Goal: Register for event/course

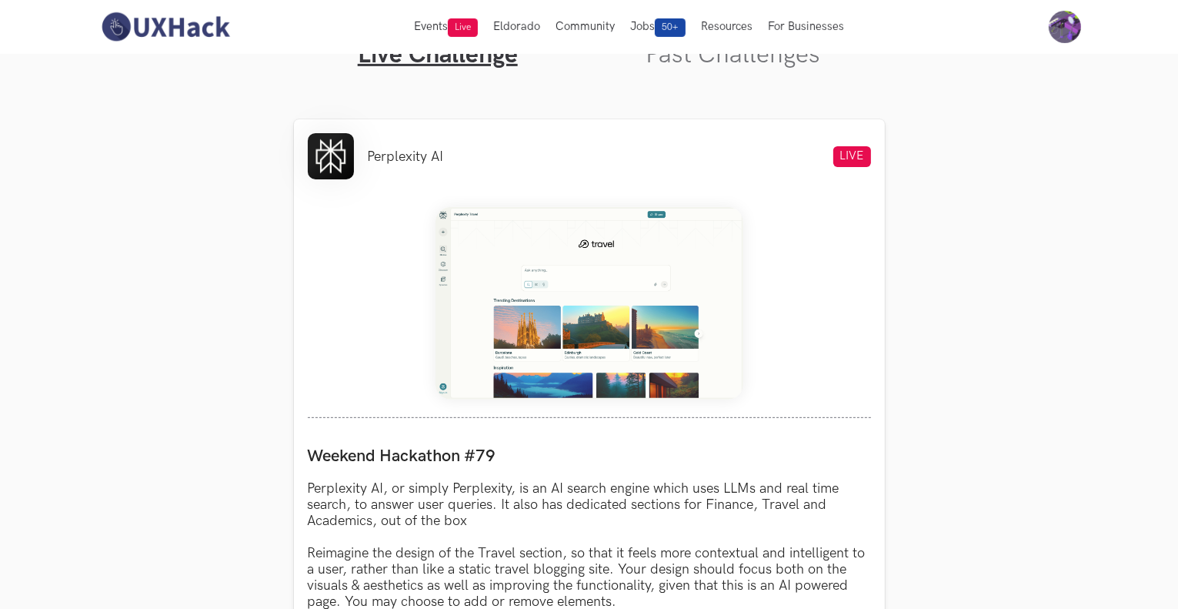
scroll to position [440, 0]
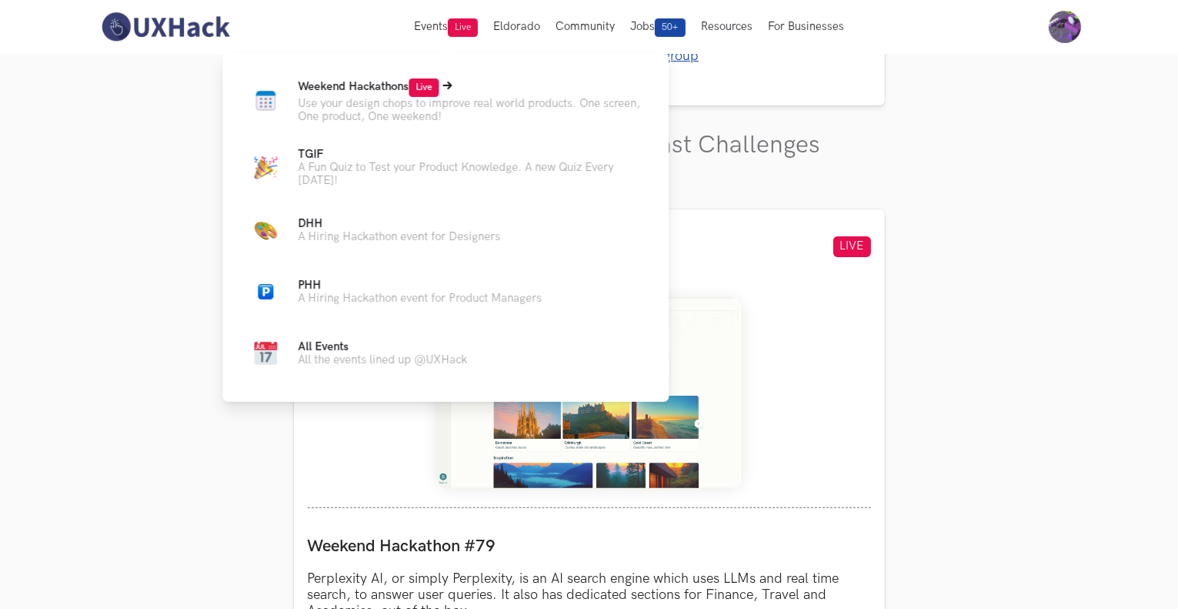
click at [405, 93] on span "Weekend Hackathons Live" at bounding box center [368, 86] width 141 height 13
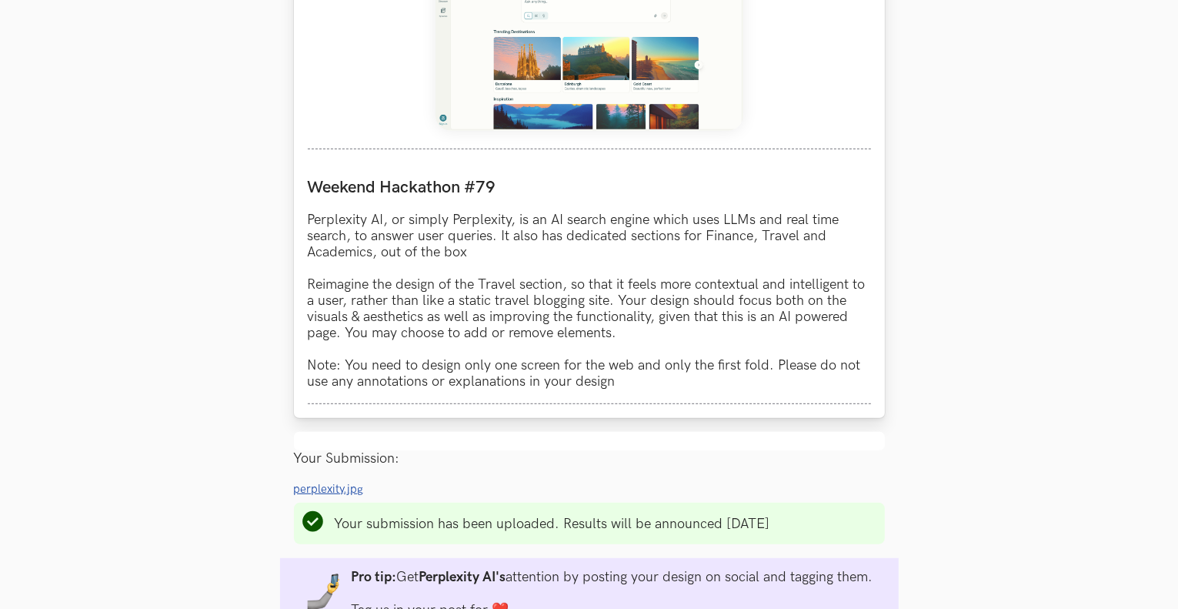
scroll to position [795, 0]
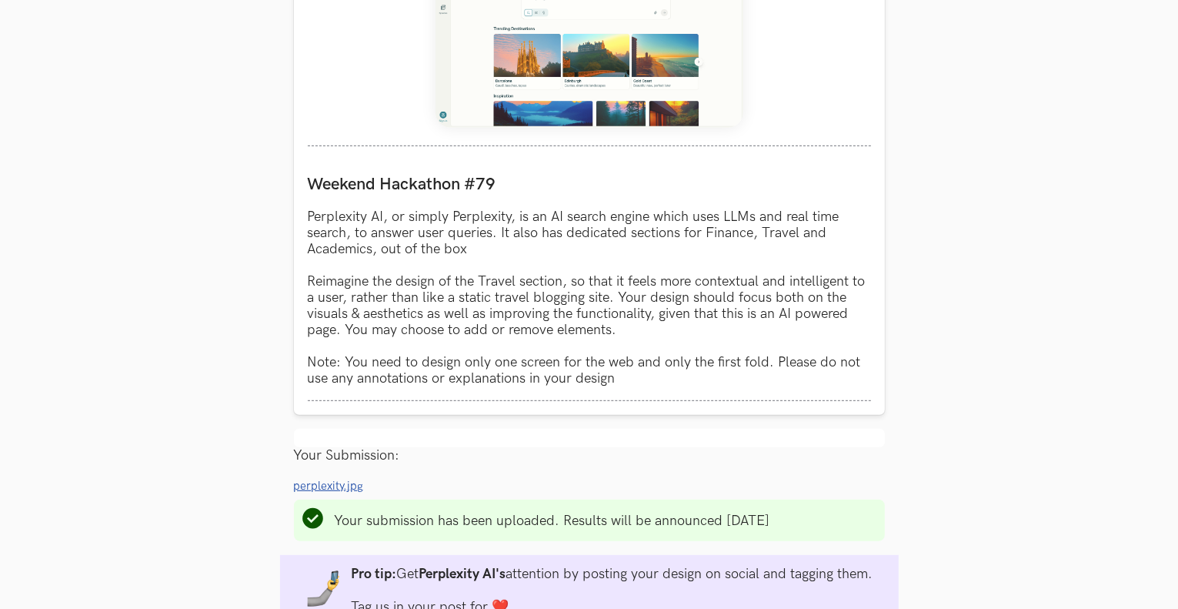
click at [326, 486] on span "perplexity.jpg" at bounding box center [329, 485] width 70 height 13
